Goal: Task Accomplishment & Management: Complete application form

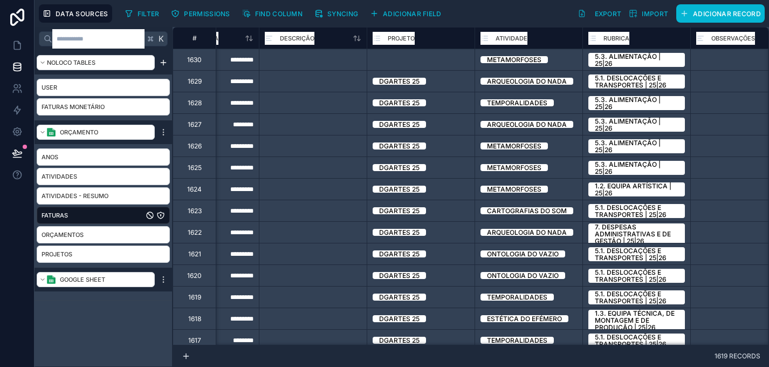
scroll to position [0, 836]
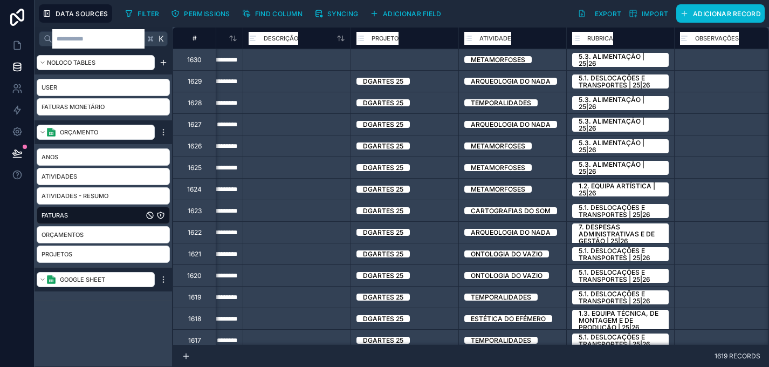
click at [392, 59] on div "Projeto" at bounding box center [404, 59] width 107 height 11
click at [409, 60] on div "Projeto" at bounding box center [404, 59] width 107 height 11
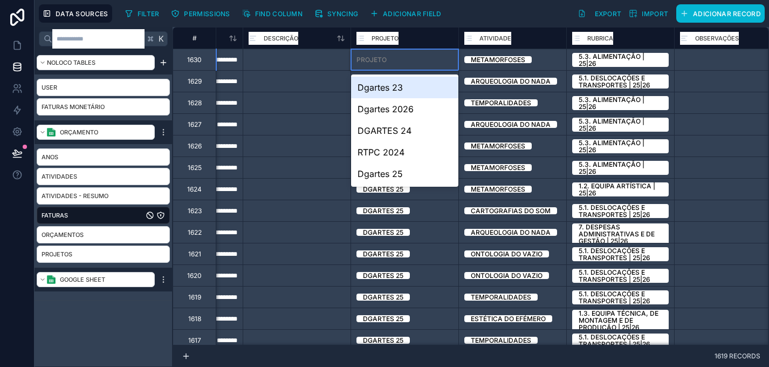
click at [383, 35] on span "Projeto" at bounding box center [384, 38] width 27 height 11
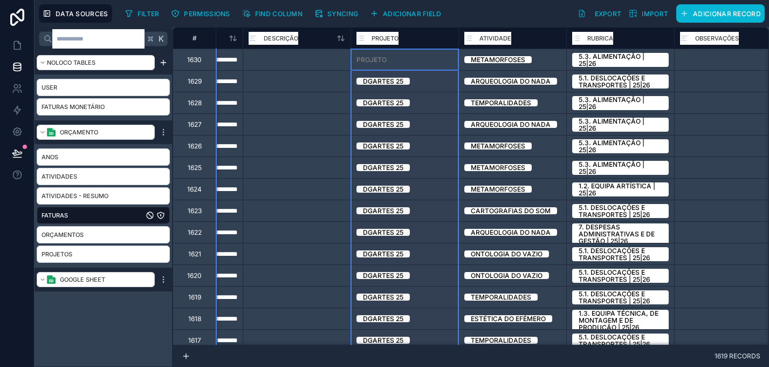
click at [383, 35] on span "Projeto" at bounding box center [384, 38] width 27 height 11
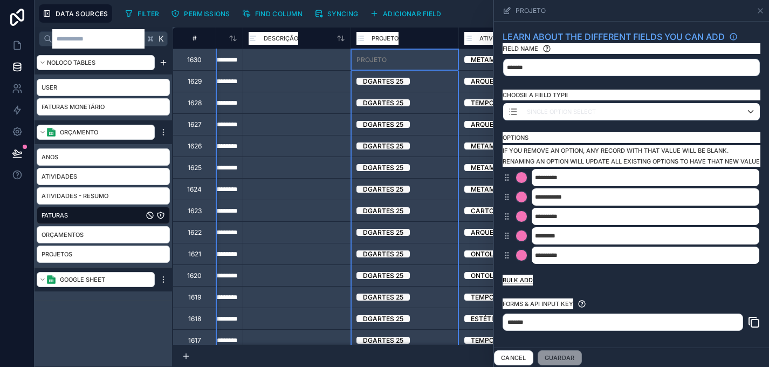
click at [520, 285] on button "Bulk add" at bounding box center [517, 279] width 30 height 11
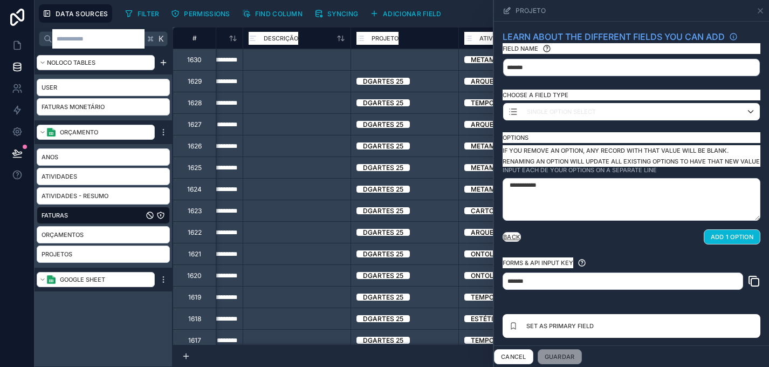
type textarea "**********"
click at [726, 244] on button "Add 1 option" at bounding box center [732, 236] width 57 height 15
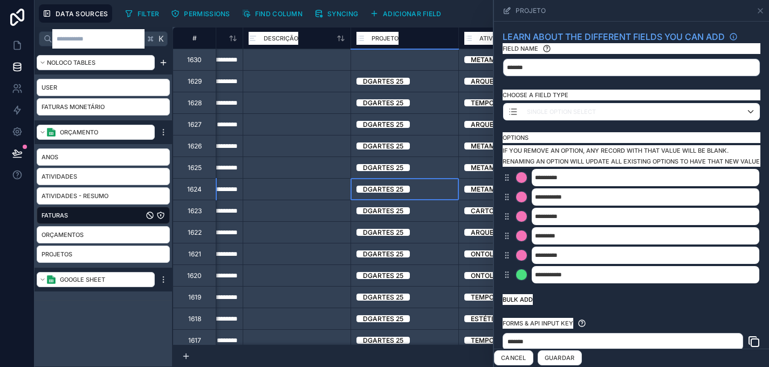
click at [431, 194] on div "Dgartes 25" at bounding box center [404, 189] width 107 height 11
click at [430, 213] on div "Dgartes 25" at bounding box center [404, 210] width 107 height 11
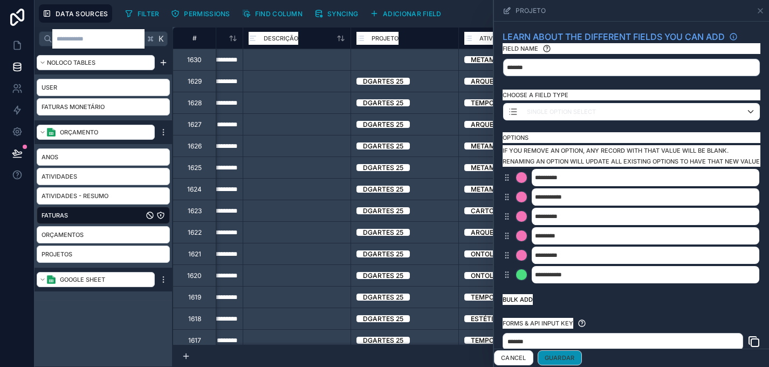
click at [564, 360] on button "Guardar" at bounding box center [560, 357] width 44 height 15
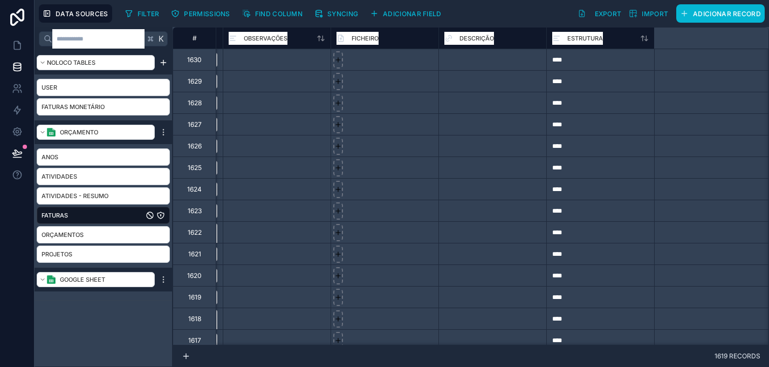
scroll to position [0, 773]
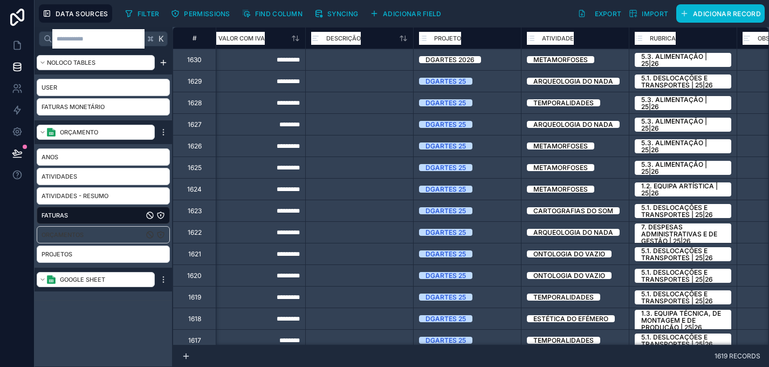
click at [98, 235] on div "Orçamentos" at bounding box center [103, 234] width 133 height 17
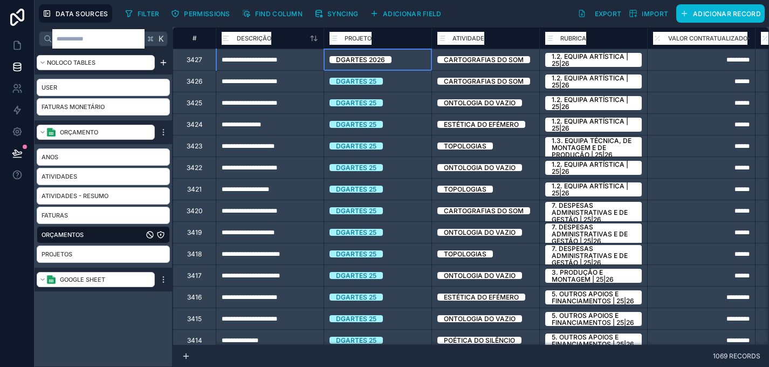
click at [375, 60] on div "Dgartes 2026" at bounding box center [360, 59] width 49 height 7
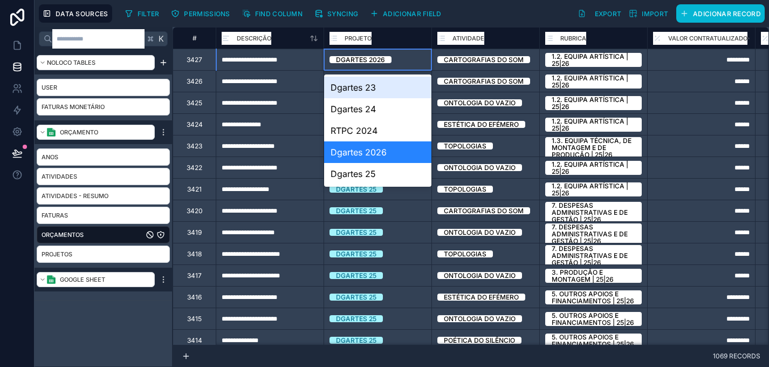
click at [375, 60] on div "Dgartes 2026" at bounding box center [360, 59] width 49 height 7
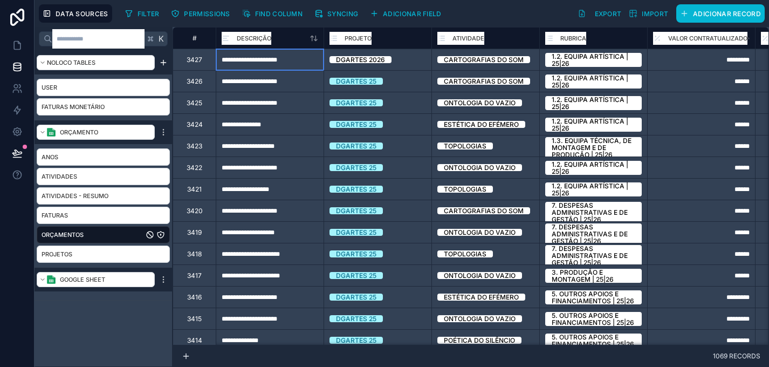
click at [312, 64] on div "**********" at bounding box center [270, 60] width 108 height 22
click at [355, 58] on div "Dgartes 2026" at bounding box center [360, 59] width 49 height 7
